Goal: Transaction & Acquisition: Purchase product/service

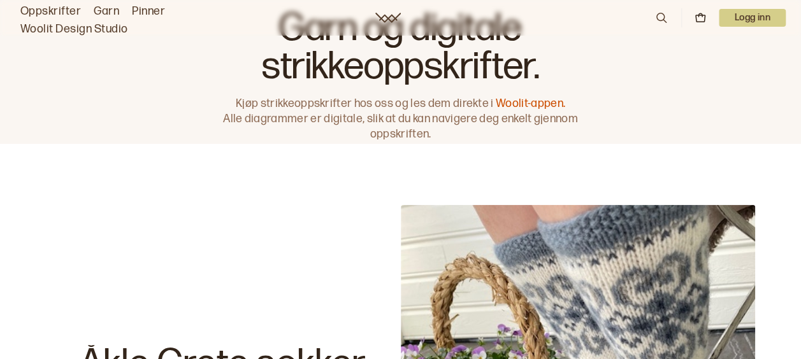
click at [755, 11] on p "Logg inn" at bounding box center [752, 18] width 67 height 18
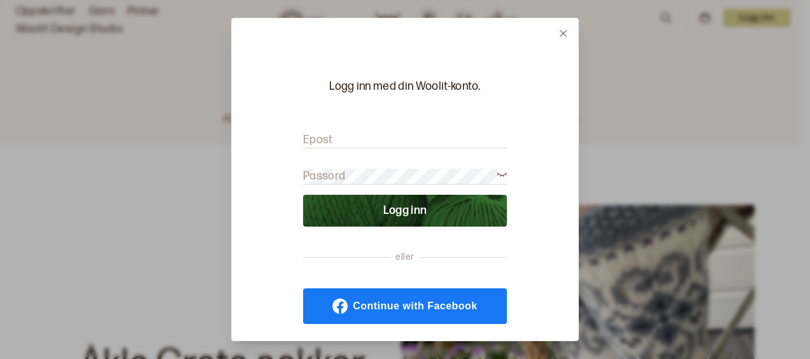
click at [396, 136] on input "Epost" at bounding box center [405, 140] width 204 height 16
type input "[PERSON_NAME][EMAIL_ADDRESS][DOMAIN_NAME]"
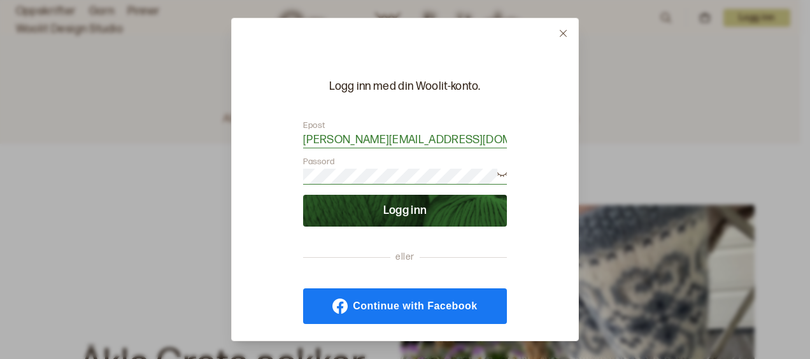
click at [407, 213] on button "Logg inn" at bounding box center [405, 211] width 204 height 32
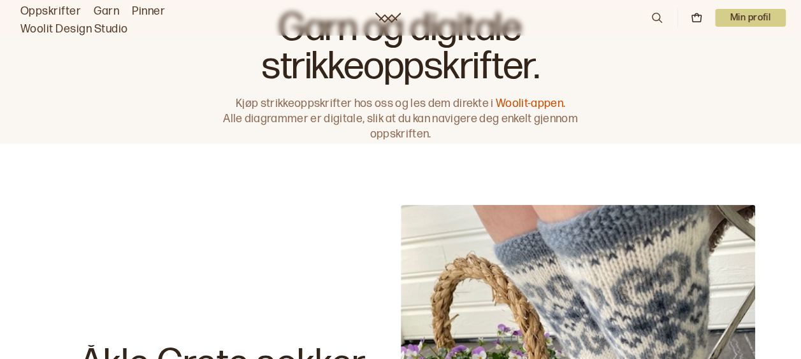
click at [756, 15] on p "Min profil" at bounding box center [750, 18] width 71 height 18
click at [709, 54] on span "Profil" at bounding box center [706, 51] width 24 height 12
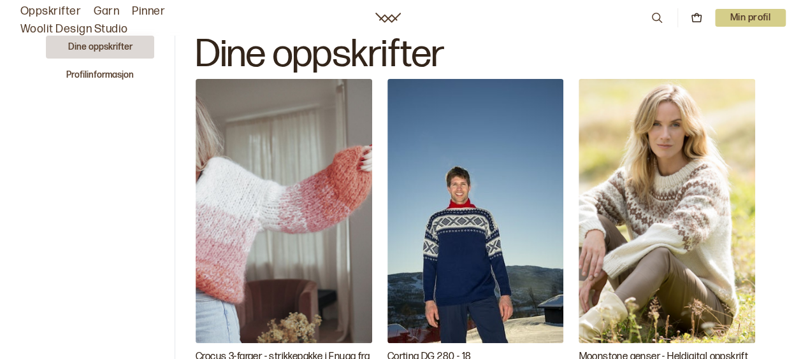
click at [54, 7] on link "Oppskrifter" at bounding box center [50, 12] width 61 height 18
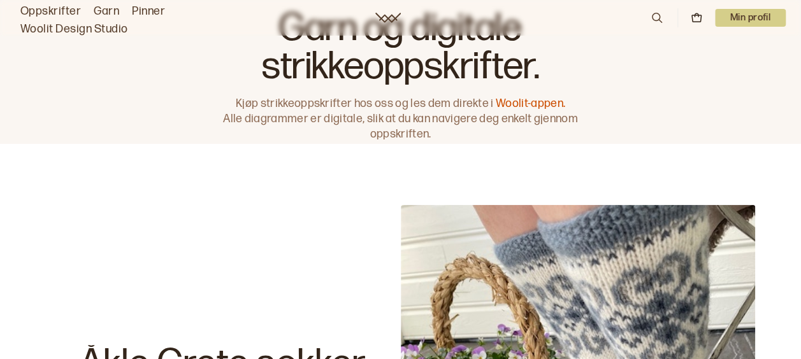
click at [651, 21] on icon at bounding box center [657, 18] width 14 height 14
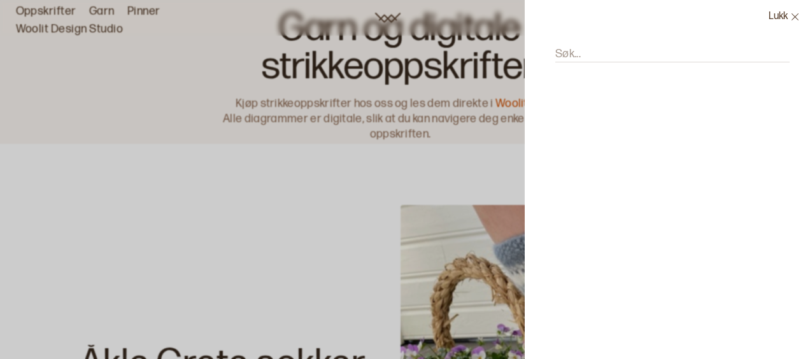
click at [598, 57] on input "Søk..." at bounding box center [672, 55] width 234 height 16
type input "fjæra"
click at [569, 103] on p "Fjæra" at bounding box center [576, 110] width 31 height 18
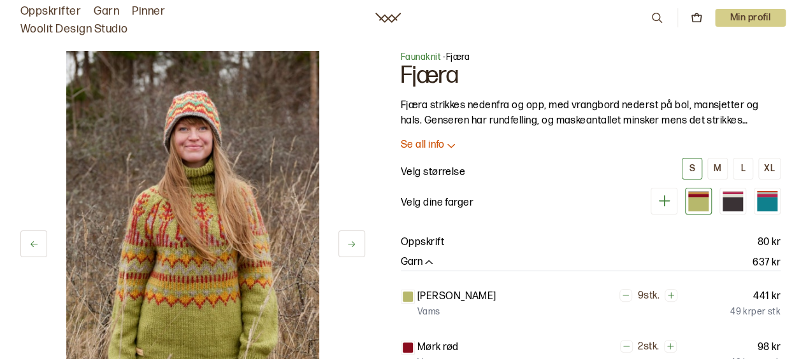
scroll to position [66, 0]
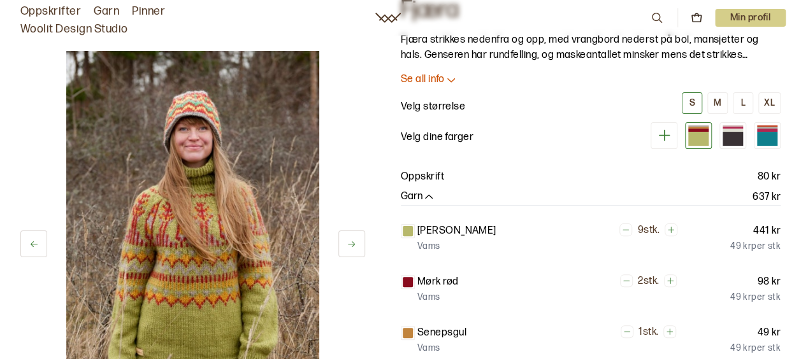
click at [454, 79] on icon at bounding box center [451, 80] width 8 height 4
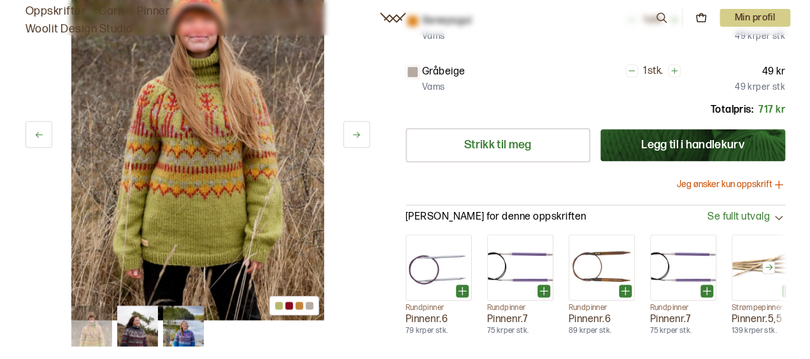
scroll to position [692, 0]
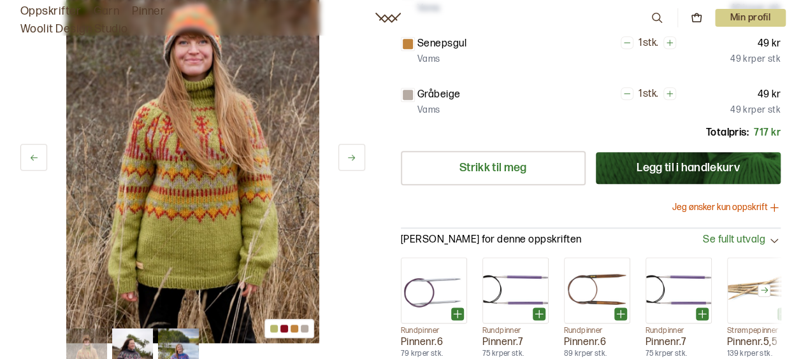
click at [733, 201] on button "Jeg ønsker kun oppskrift" at bounding box center [726, 207] width 108 height 13
